Goal: Register for event/course

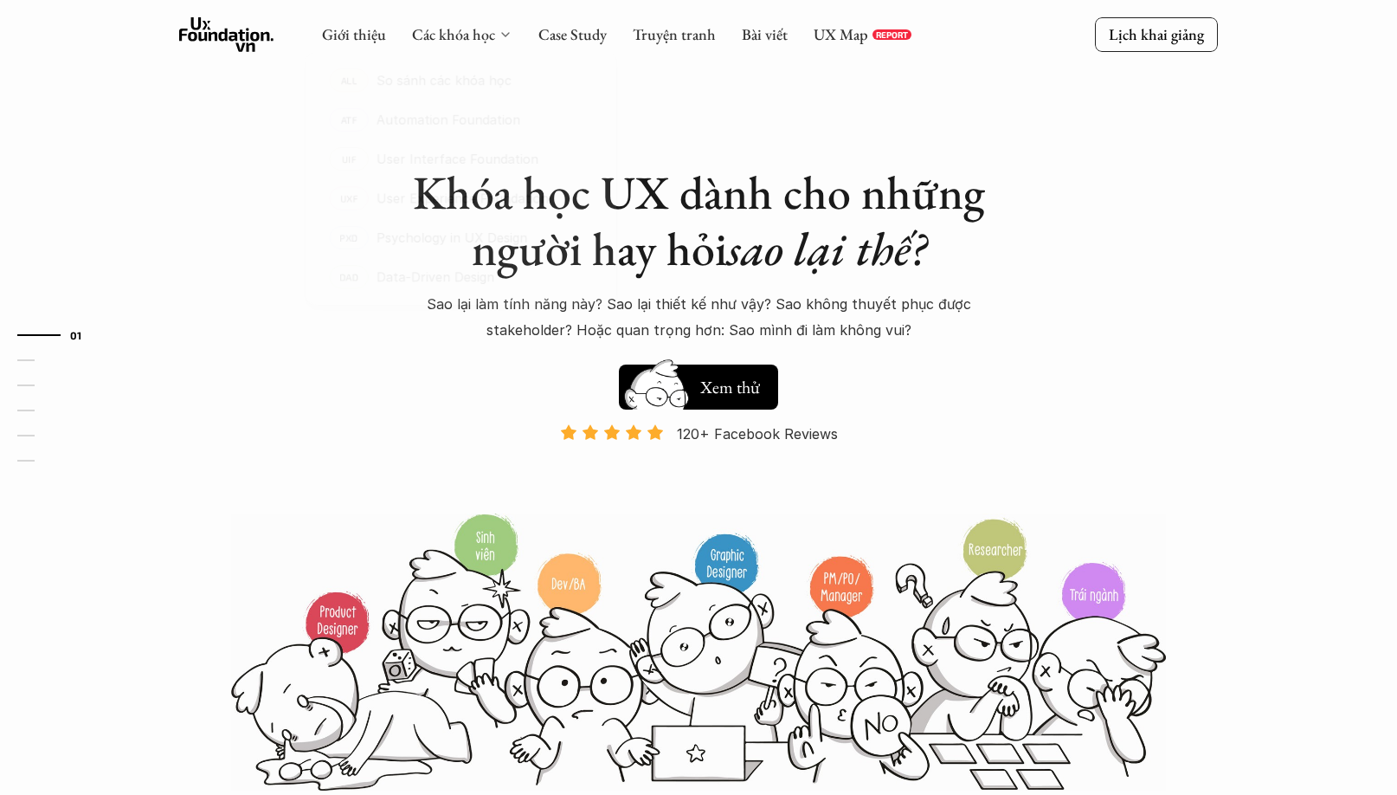
click at [503, 36] on icon at bounding box center [506, 35] width 14 height 14
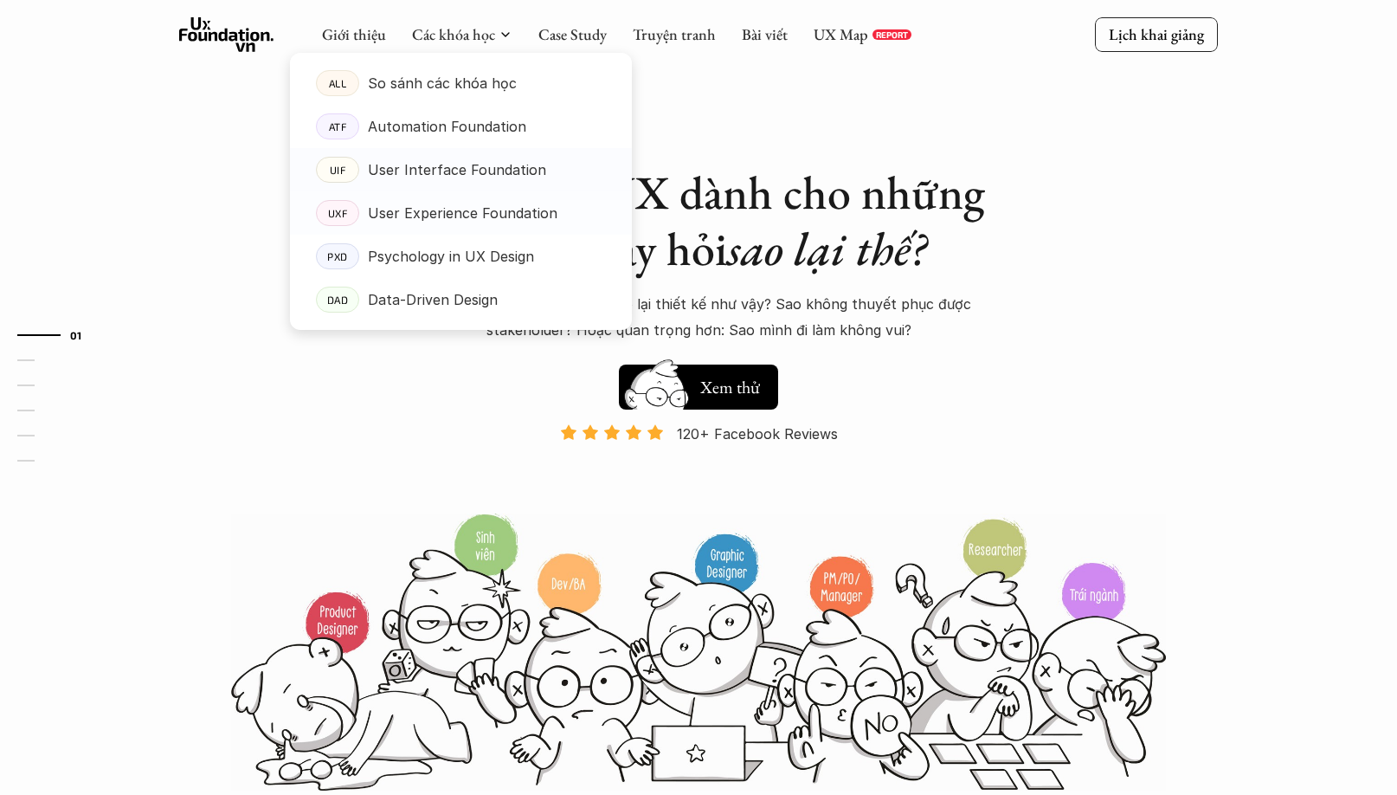
click at [449, 176] on p "User Interface Foundation" at bounding box center [457, 170] width 178 height 26
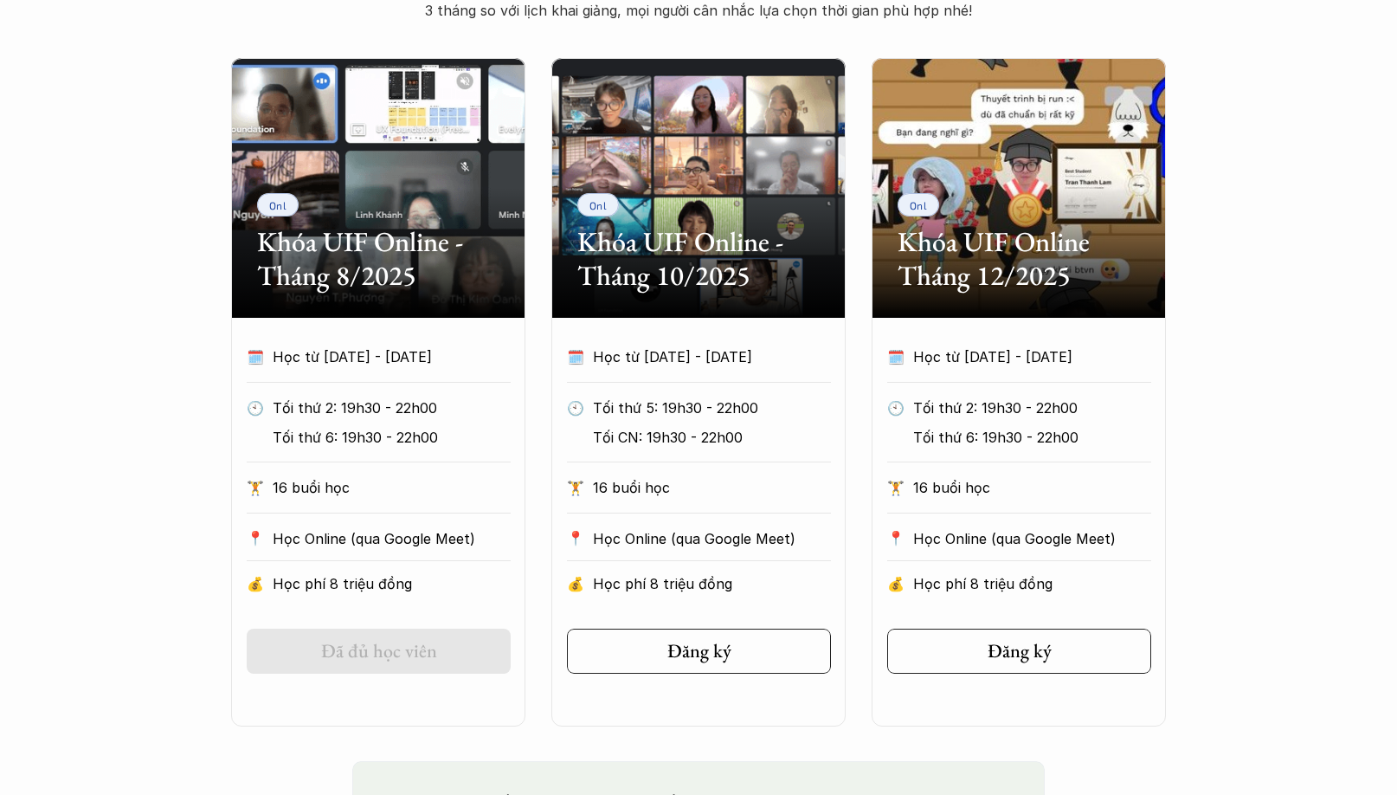
scroll to position [866, 0]
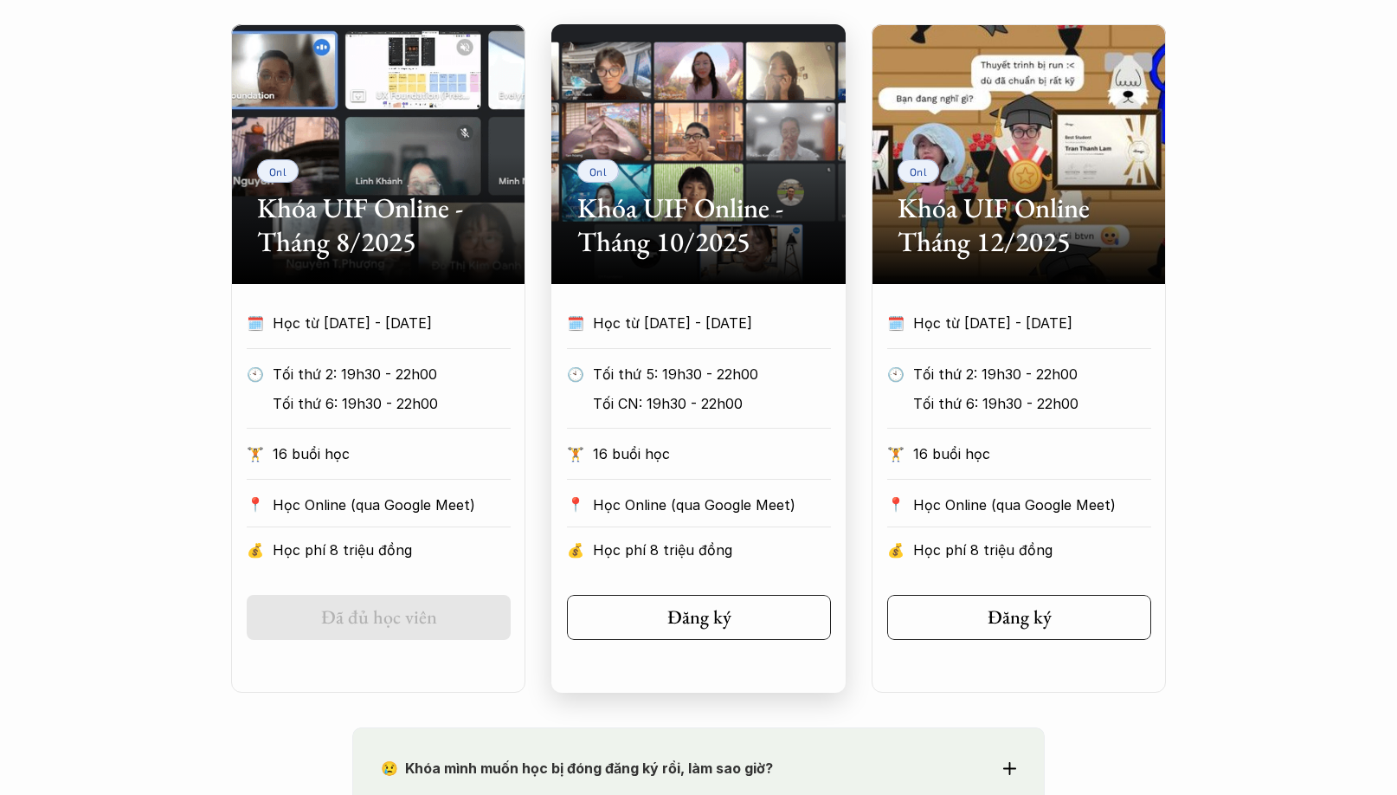
click at [664, 317] on p "Học từ 26/10/2025 - 21/12/2025" at bounding box center [696, 323] width 206 height 26
click at [669, 336] on p "Học từ 26/10/2025 - 21/12/2025" at bounding box center [696, 323] width 206 height 26
click at [685, 229] on h2 "Khóa UIF Online - Tháng 10/2025" at bounding box center [698, 224] width 242 height 67
click at [715, 622] on h5 "Đăng ký" at bounding box center [698, 617] width 64 height 23
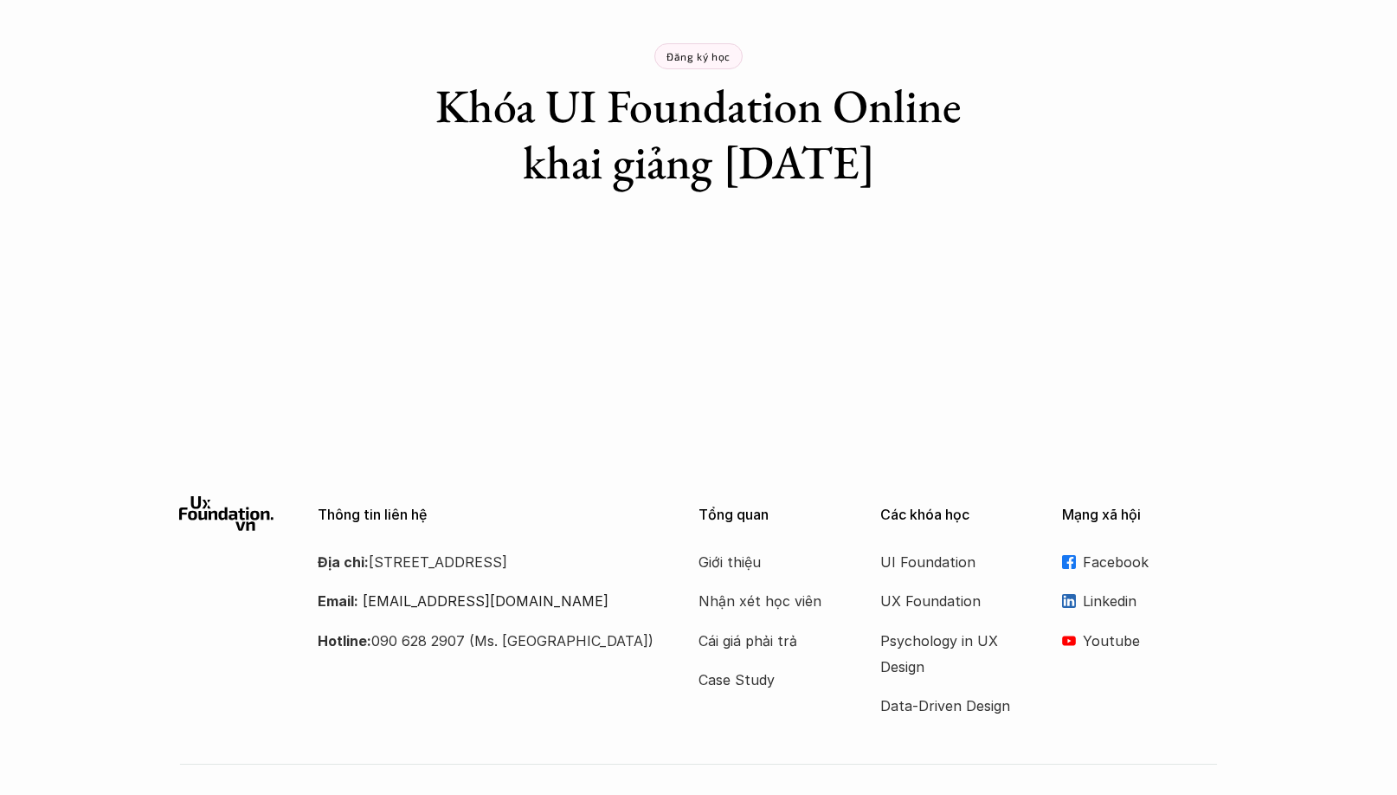
scroll to position [135, 0]
